Goal: Transaction & Acquisition: Book appointment/travel/reservation

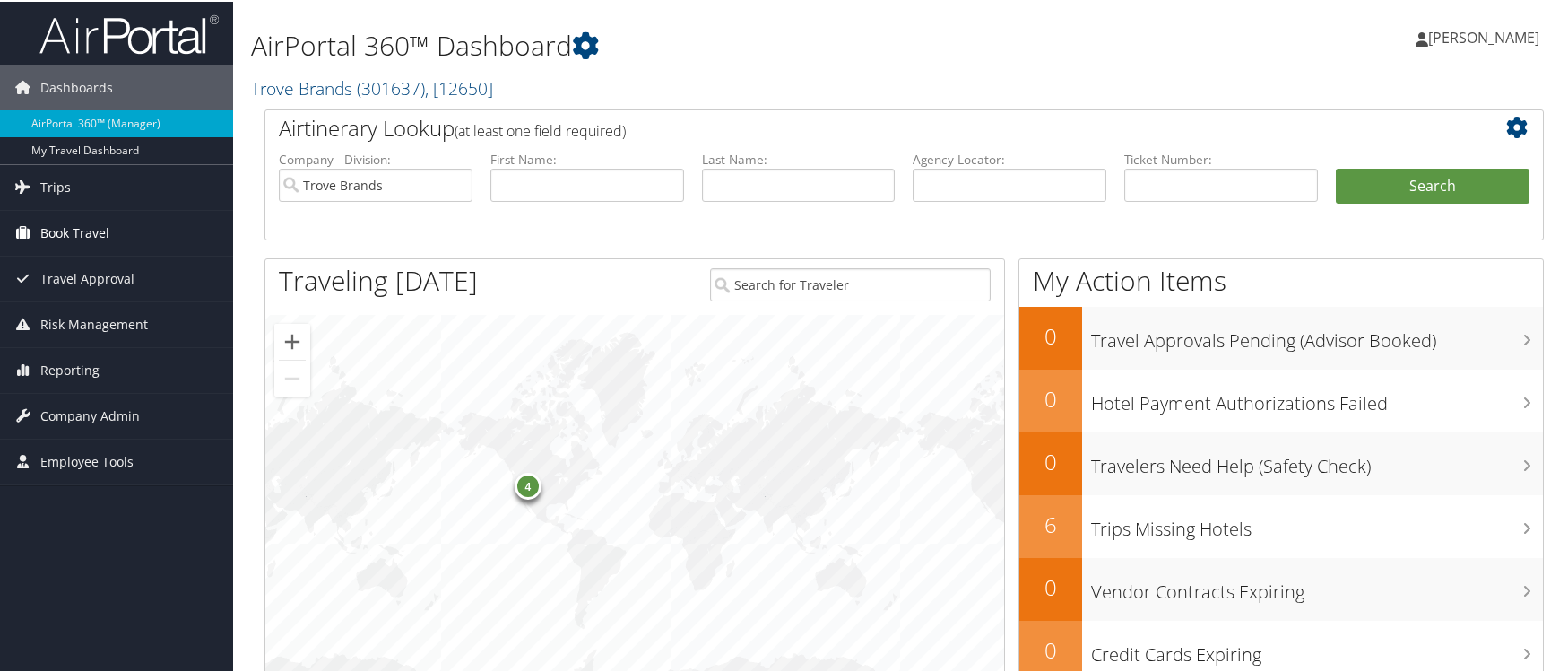
click at [101, 225] on span "Book Travel" at bounding box center [74, 231] width 69 height 45
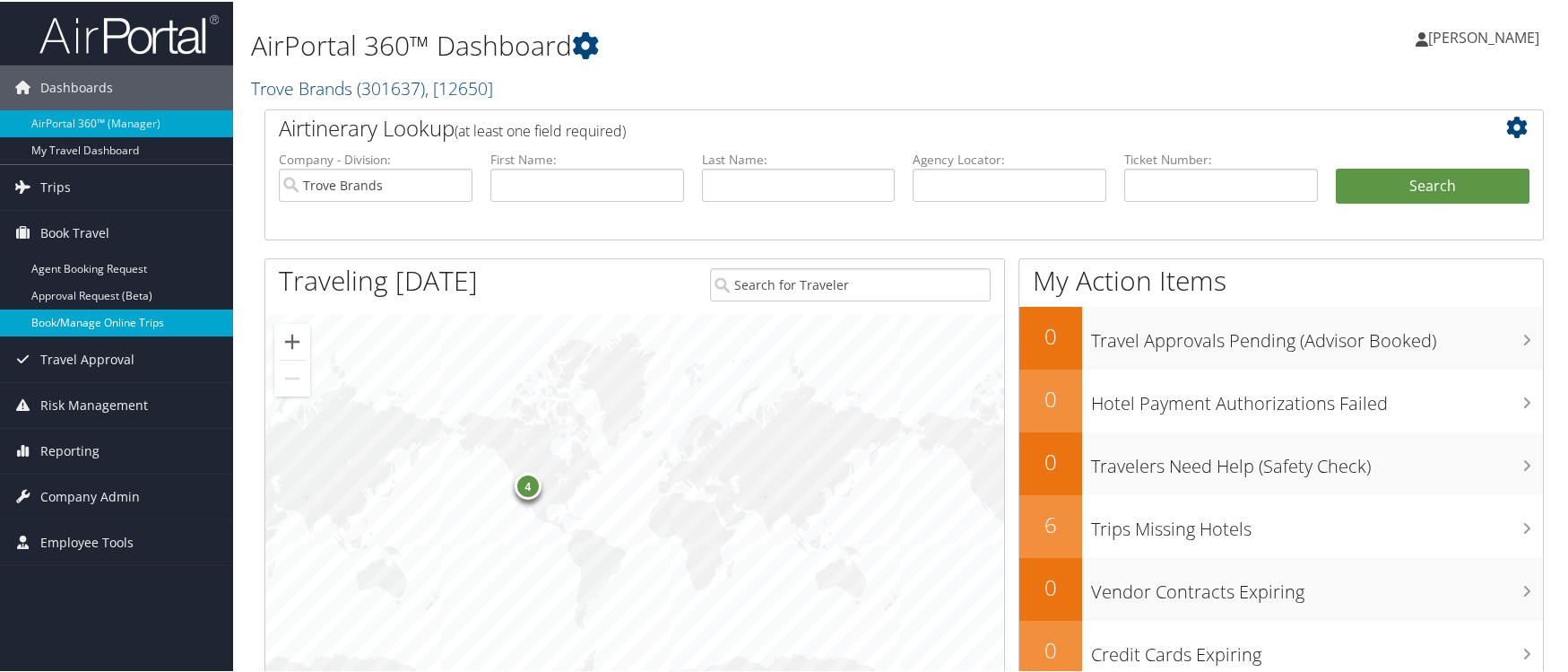
click at [131, 322] on link "Book/Manage Online Trips" at bounding box center [117, 321] width 233 height 27
